Goal: Go to known website: Access a specific website the user already knows

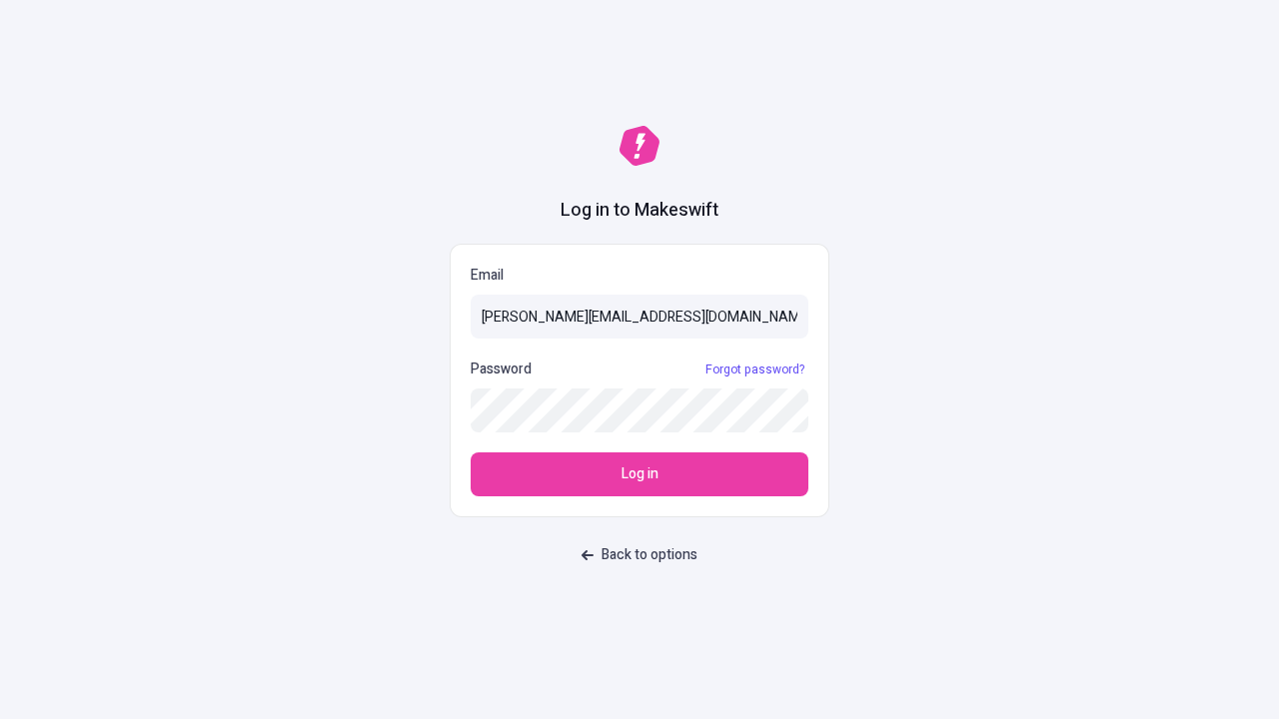
type input "sasha+test-ui@makeswift.com"
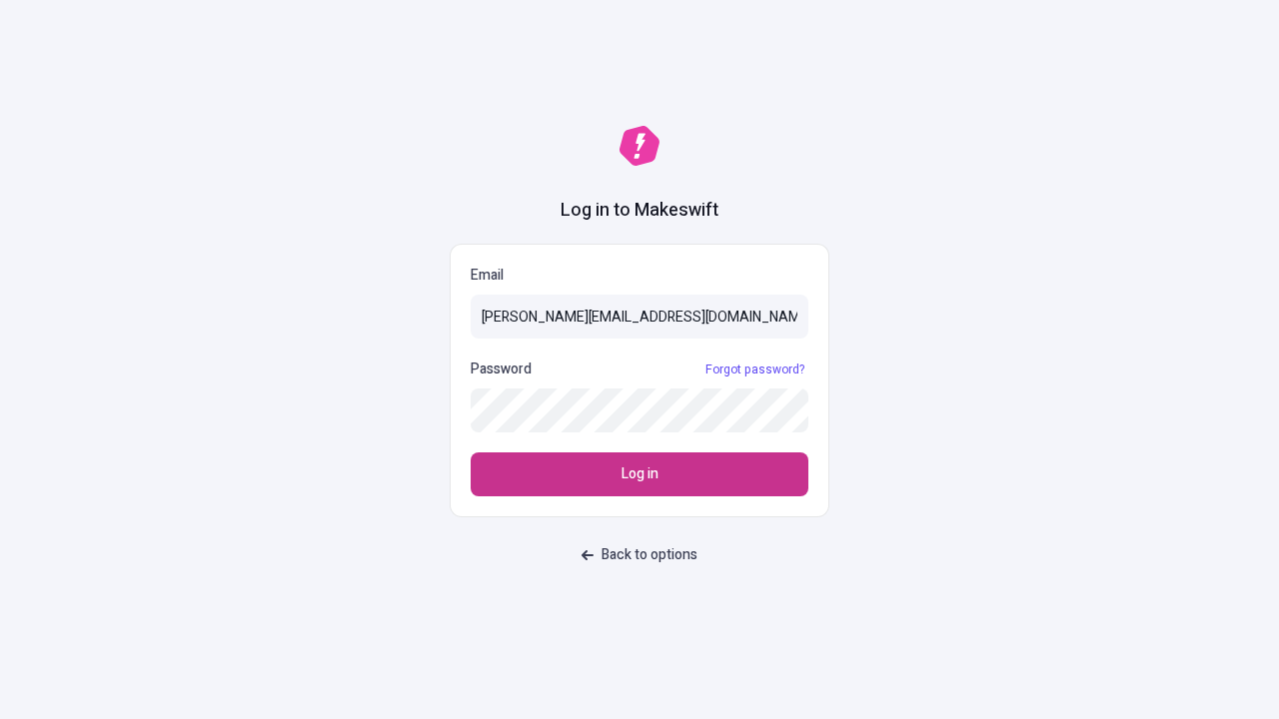
click at [639, 475] on span "Log in" at bounding box center [639, 475] width 37 height 22
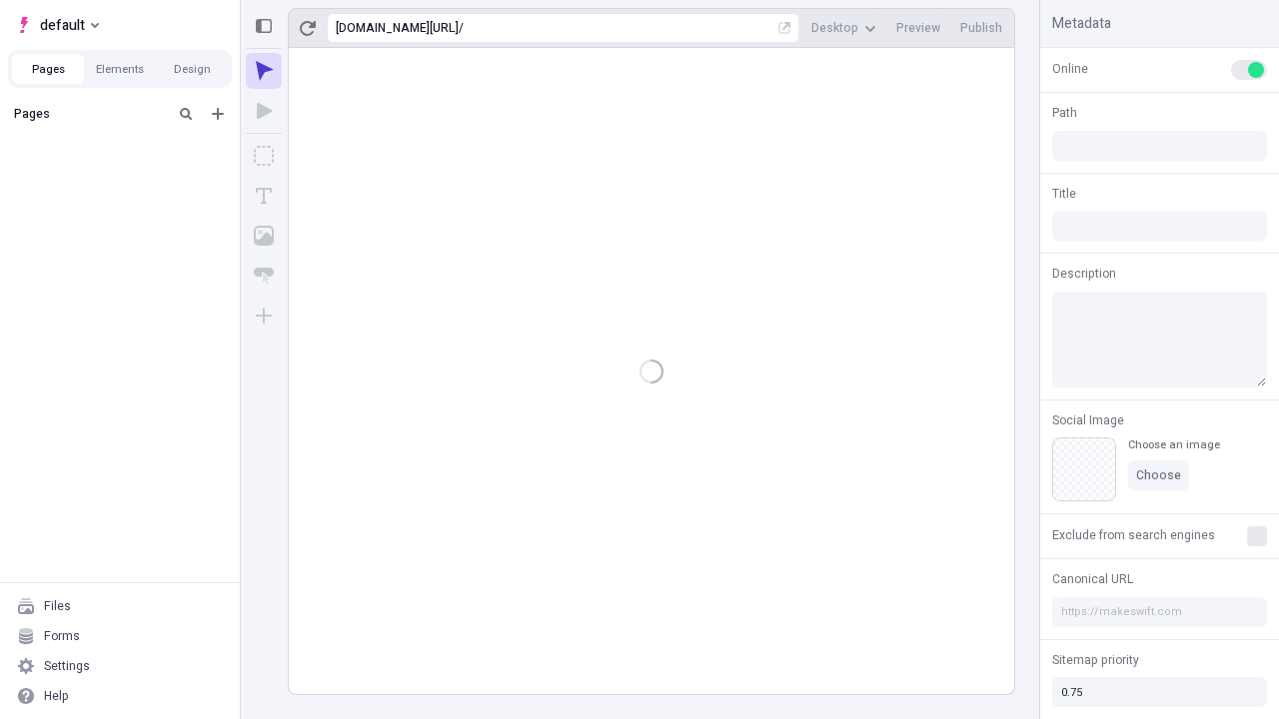
type input "/deep-link-vel"
